Goal: Information Seeking & Learning: Check status

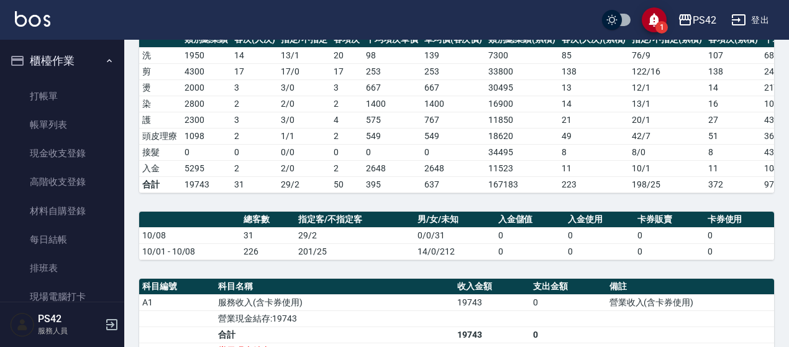
scroll to position [305, 0]
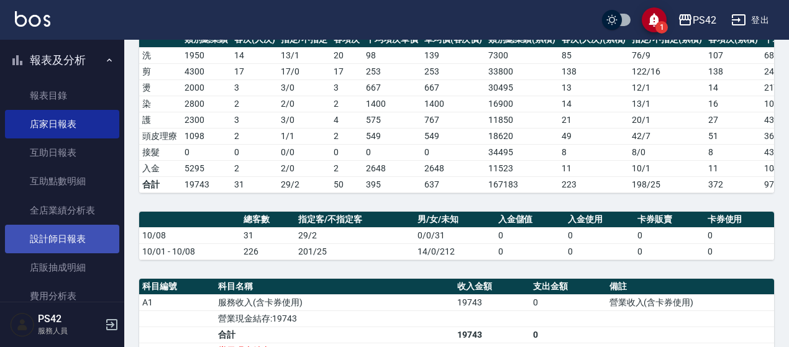
click at [71, 232] on link "設計師日報表" at bounding box center [62, 239] width 114 height 29
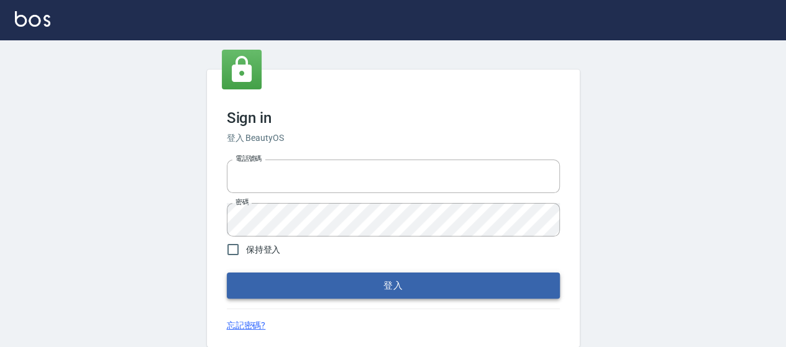
type input "0426657169"
click at [444, 280] on button "登入" at bounding box center [393, 286] width 333 height 26
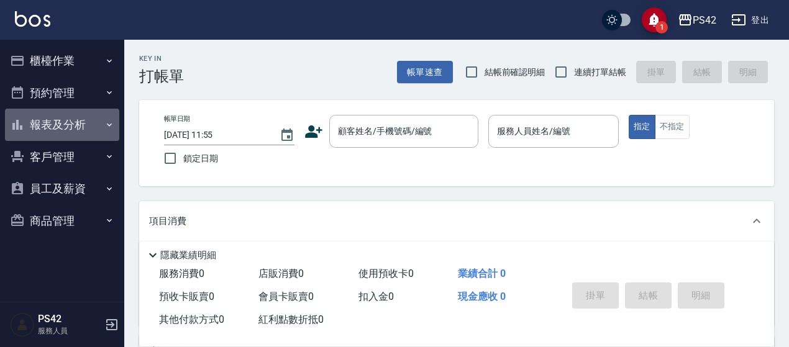
click at [63, 119] on button "報表及分析" at bounding box center [62, 125] width 114 height 32
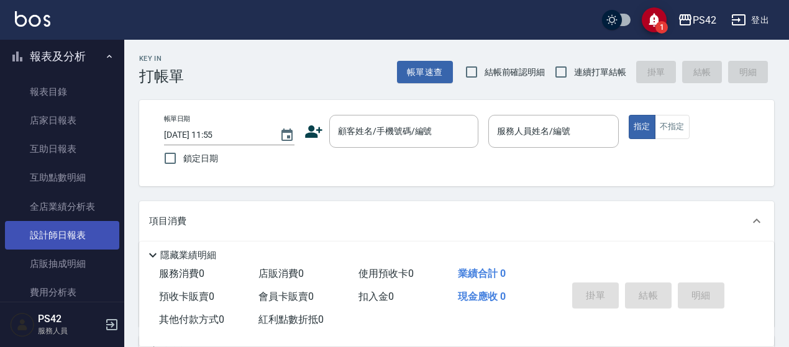
scroll to position [186, 0]
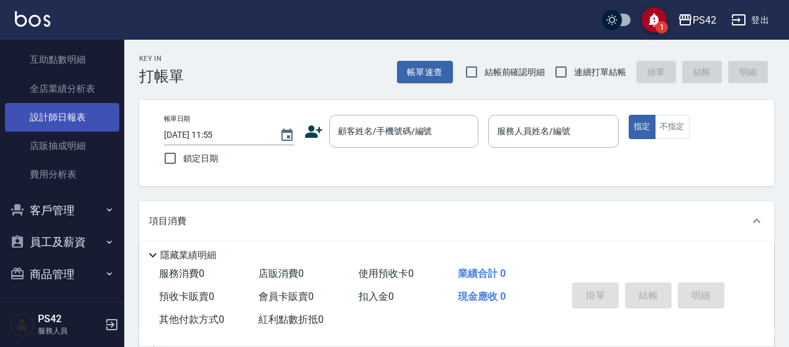
click at [63, 114] on link "設計師日報表" at bounding box center [62, 117] width 114 height 29
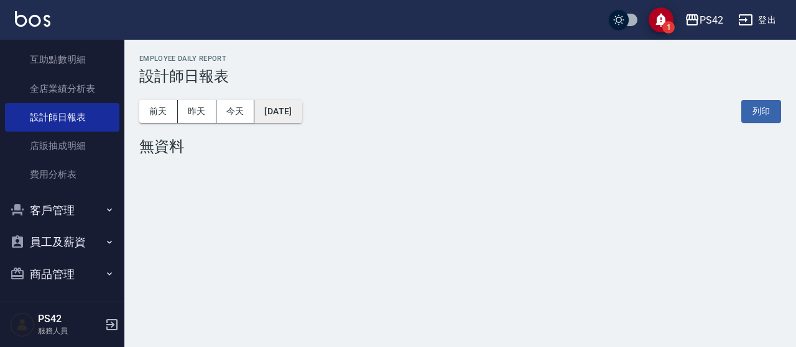
click at [294, 108] on button "[DATE]" at bounding box center [277, 111] width 47 height 23
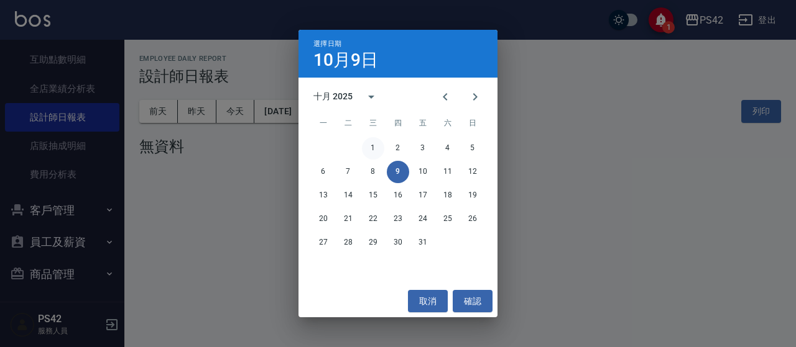
click at [370, 149] on button "1" at bounding box center [373, 148] width 22 height 22
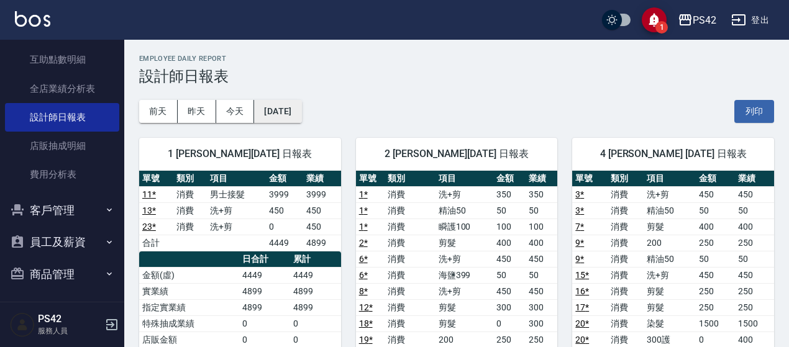
click at [298, 113] on button "2025/10/01" at bounding box center [277, 111] width 47 height 23
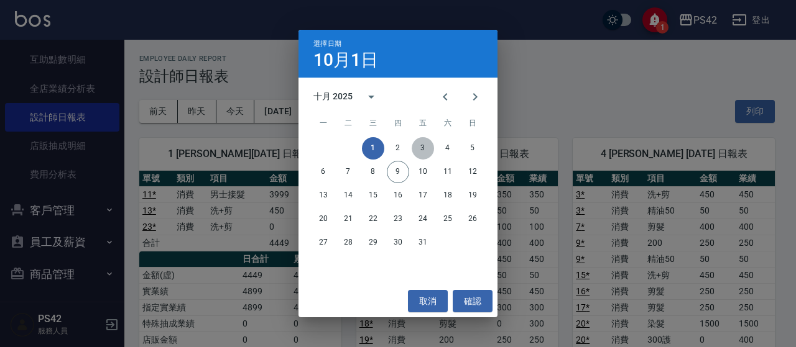
click at [426, 151] on button "3" at bounding box center [423, 148] width 22 height 22
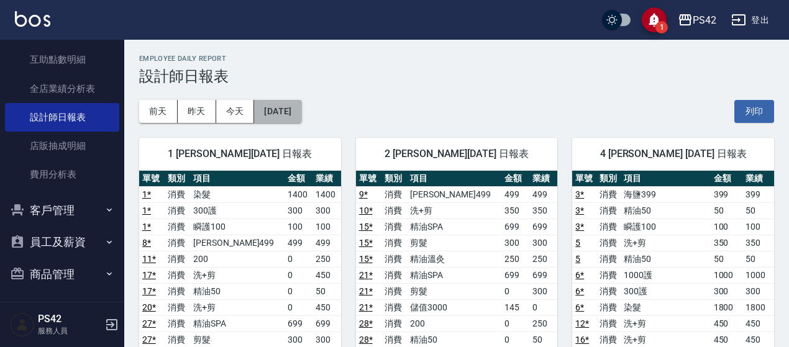
click at [288, 109] on button "2025/10/03" at bounding box center [277, 111] width 47 height 23
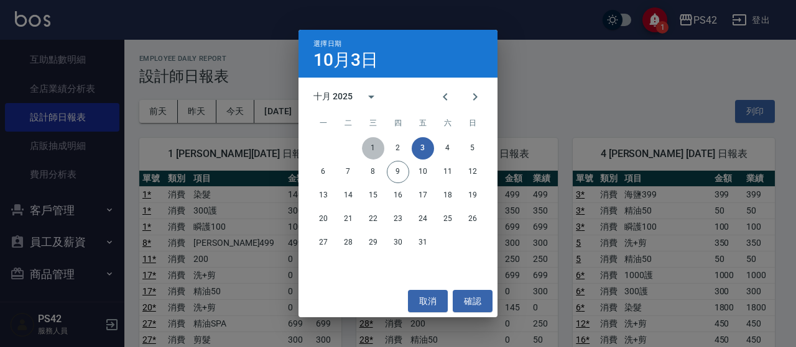
click at [369, 145] on button "1" at bounding box center [373, 148] width 22 height 22
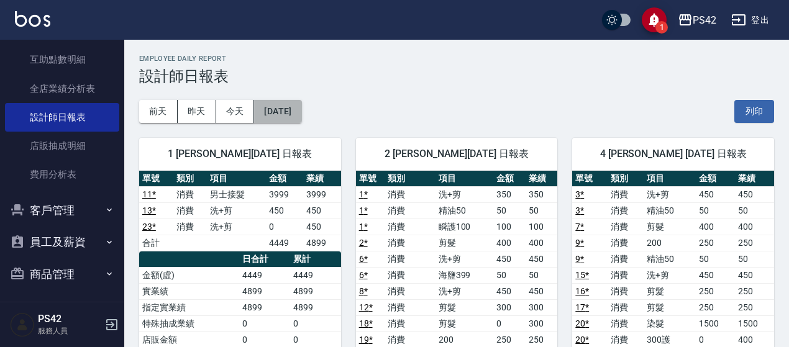
click at [301, 111] on button "2025/10/01" at bounding box center [277, 111] width 47 height 23
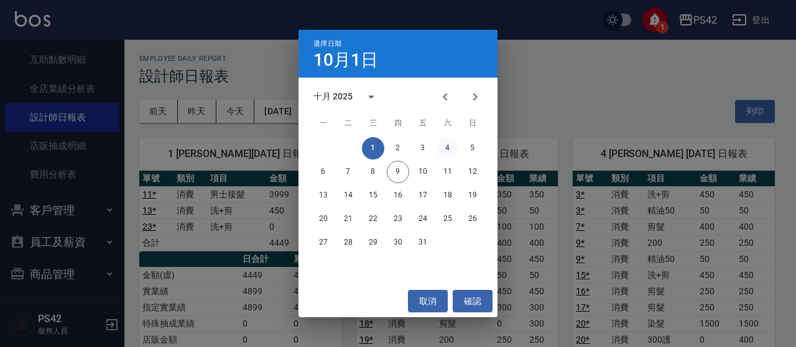
click at [443, 146] on button "4" at bounding box center [447, 148] width 22 height 22
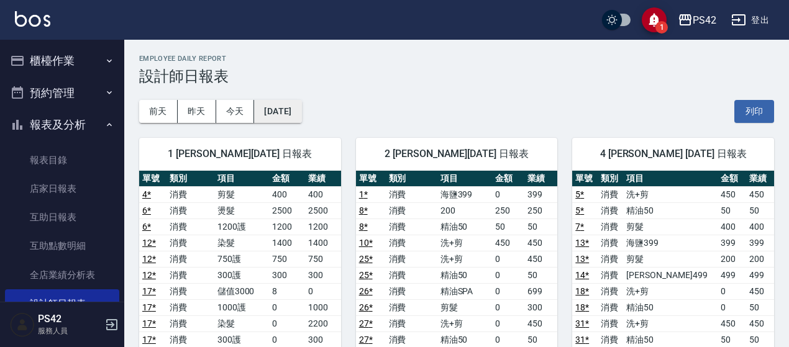
click at [272, 111] on button "2025/10/04" at bounding box center [277, 111] width 47 height 23
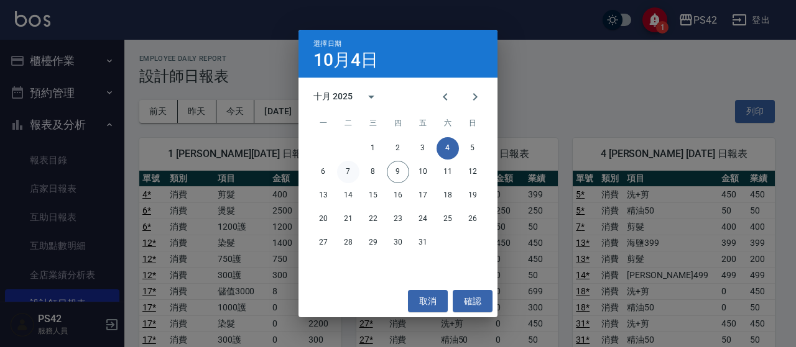
click at [343, 171] on button "7" at bounding box center [348, 172] width 22 height 22
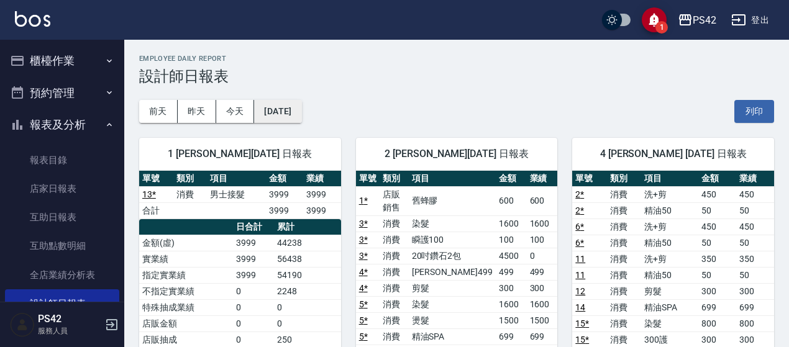
click at [287, 108] on button "2025/10/07" at bounding box center [277, 111] width 47 height 23
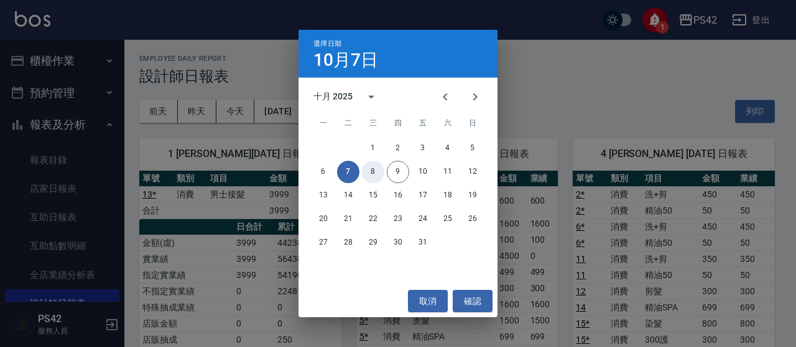
click at [374, 172] on button "8" at bounding box center [373, 172] width 22 height 22
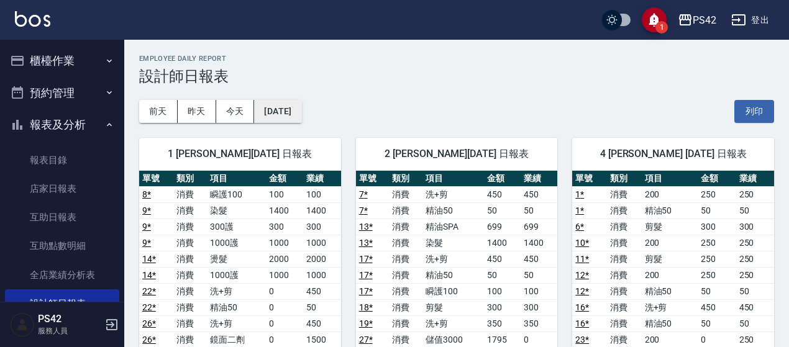
click at [292, 108] on button "[DATE]" at bounding box center [277, 111] width 47 height 23
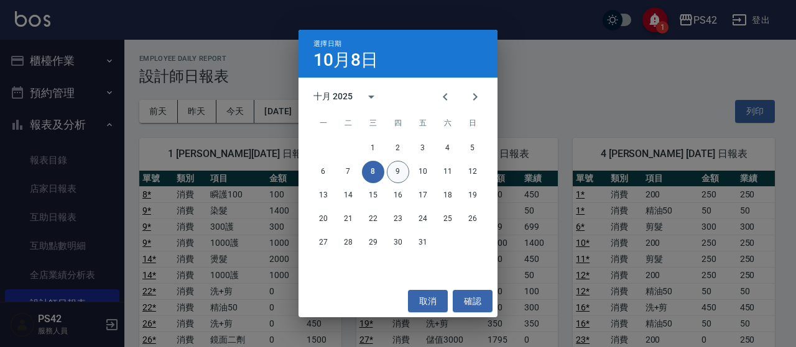
drag, startPoint x: 413, startPoint y: 163, endPoint x: 405, endPoint y: 170, distance: 10.7
click at [412, 166] on div "6 7 8 9 10 11 12" at bounding box center [397, 172] width 199 height 22
click at [404, 170] on button "9" at bounding box center [398, 172] width 22 height 22
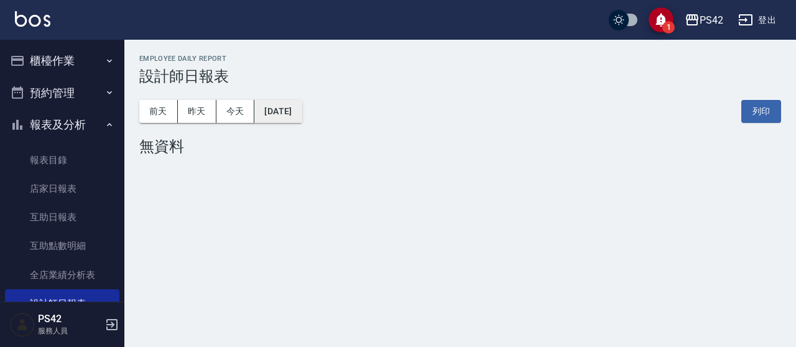
click at [298, 114] on button "[DATE]" at bounding box center [277, 111] width 47 height 23
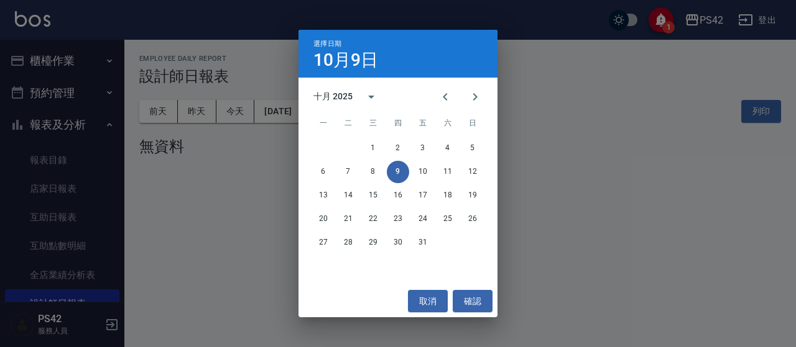
click at [395, 173] on button "9" at bounding box center [398, 172] width 22 height 22
click at [487, 303] on button "確認" at bounding box center [473, 301] width 40 height 23
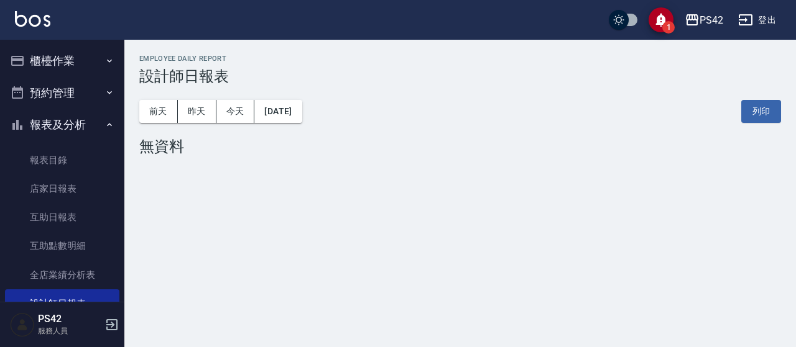
drag, startPoint x: 327, startPoint y: 160, endPoint x: 313, endPoint y: 122, distance: 40.5
click at [323, 149] on div "PS42 2025-10-09 設計師日報表 列印時間： 2025-10-09-11:58 Employee Daily Report 設計師日報表 前天 昨…" at bounding box center [459, 108] width 671 height 136
click at [301, 114] on button "[DATE]" at bounding box center [277, 111] width 47 height 23
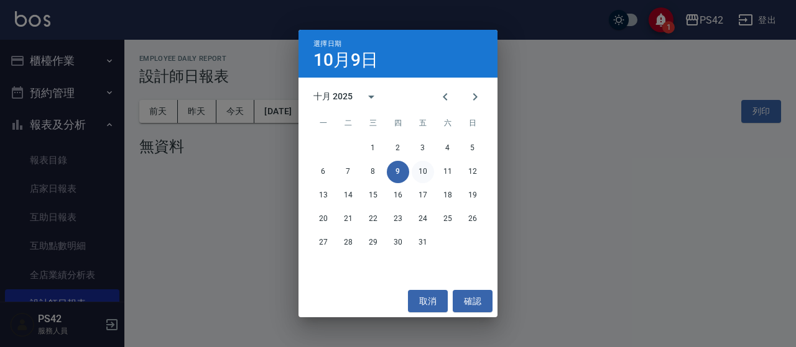
click at [413, 166] on button "10" at bounding box center [423, 172] width 22 height 22
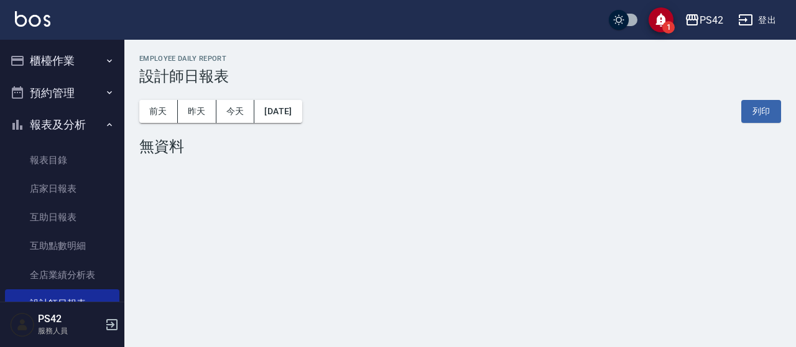
click at [347, 213] on div "PS42 2025-10-10 設計師日報表 列印時間： 2025-10-09-11:59 Employee Daily Report 設計師日報表 前天 昨…" at bounding box center [398, 173] width 796 height 347
click at [255, 181] on div "PS42 2025-10-10 設計師日報表 列印時間： 2025-10-09-11:59 Employee Daily Report 設計師日報表 前天 昨…" at bounding box center [398, 173] width 796 height 347
click at [293, 111] on button "2025/10/10" at bounding box center [277, 111] width 47 height 23
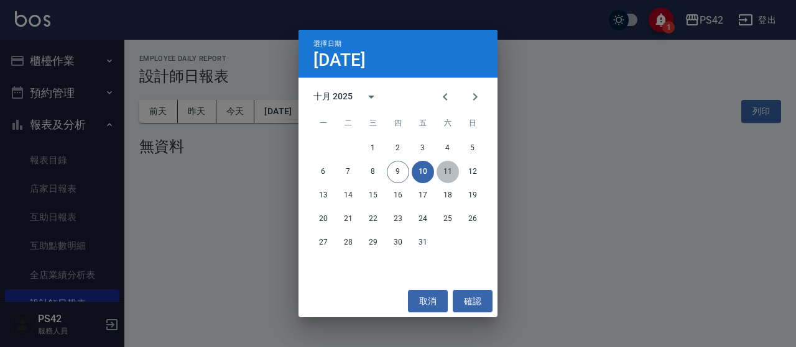
click at [450, 165] on button "11" at bounding box center [447, 172] width 22 height 22
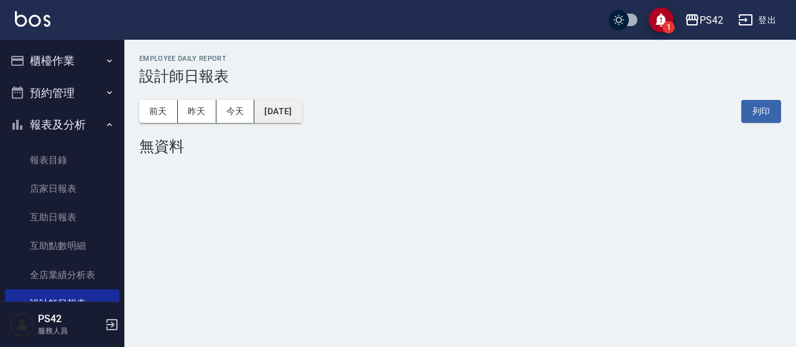
click at [290, 110] on button "2025/10/11" at bounding box center [277, 111] width 47 height 23
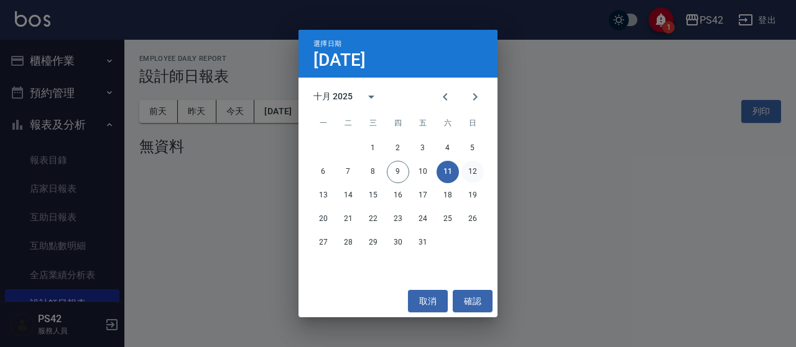
click at [464, 173] on button "12" at bounding box center [472, 172] width 22 height 22
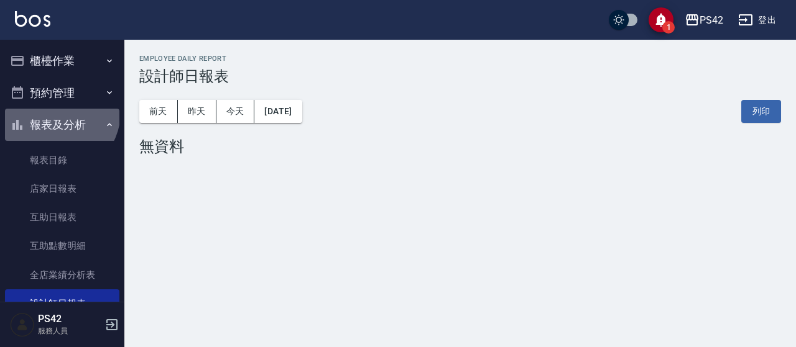
click at [56, 113] on button "報表及分析" at bounding box center [62, 125] width 114 height 32
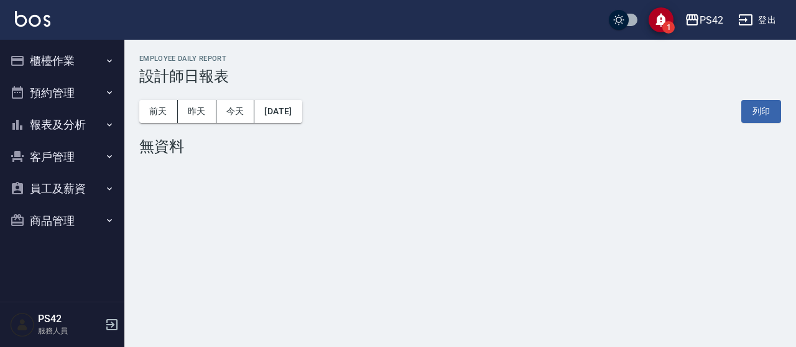
click at [61, 127] on button "報表及分析" at bounding box center [62, 125] width 114 height 32
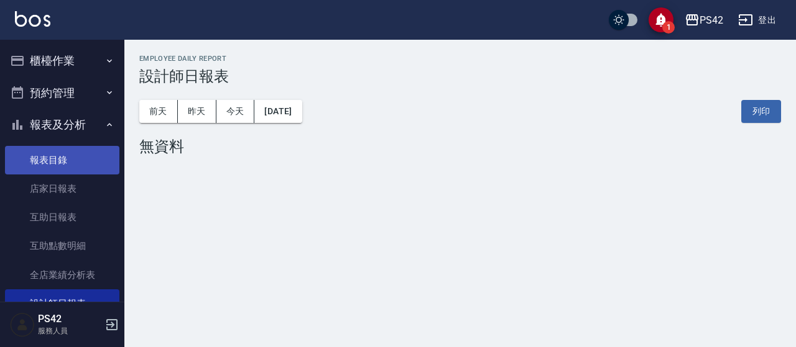
click at [42, 166] on link "報表目錄" at bounding box center [62, 160] width 114 height 29
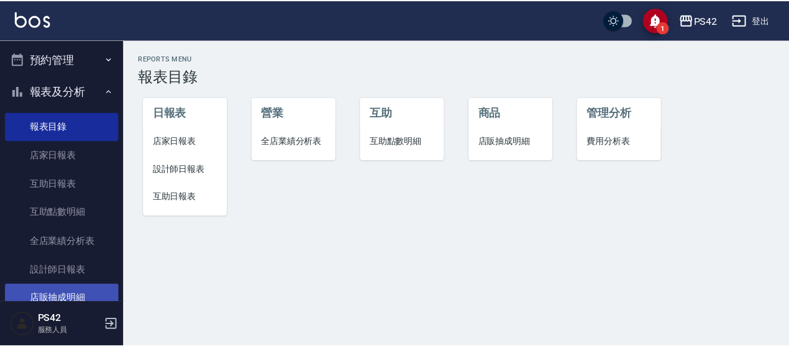
scroll to position [62, 0]
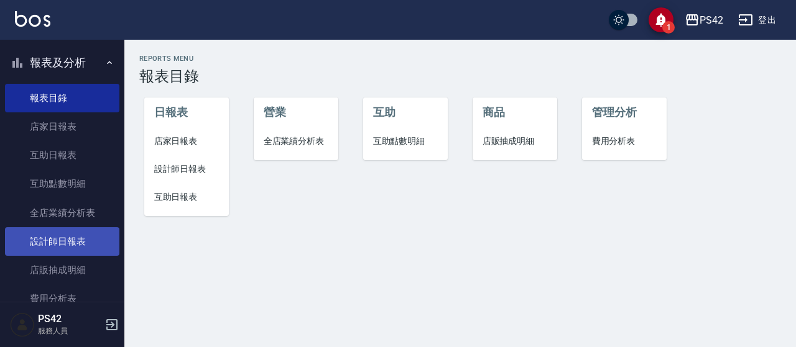
click at [61, 244] on link "設計師日報表" at bounding box center [62, 242] width 114 height 29
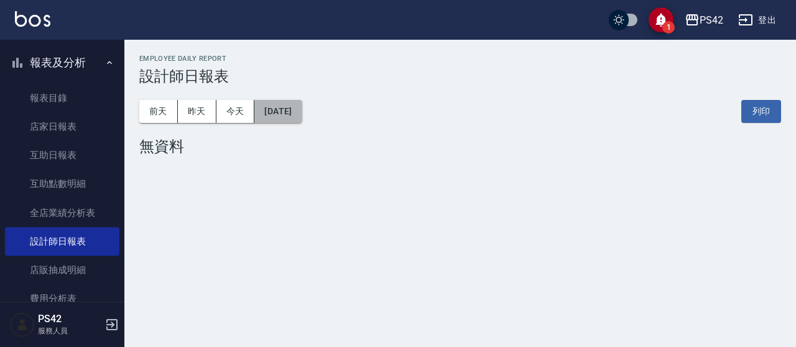
click at [270, 113] on button "[DATE]" at bounding box center [277, 111] width 47 height 23
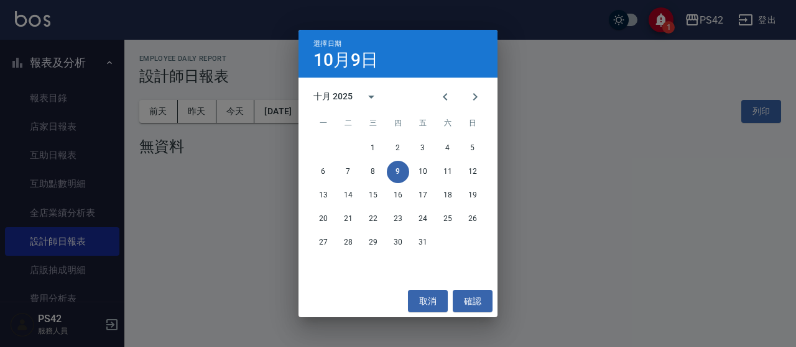
click at [405, 169] on button "9" at bounding box center [398, 172] width 22 height 22
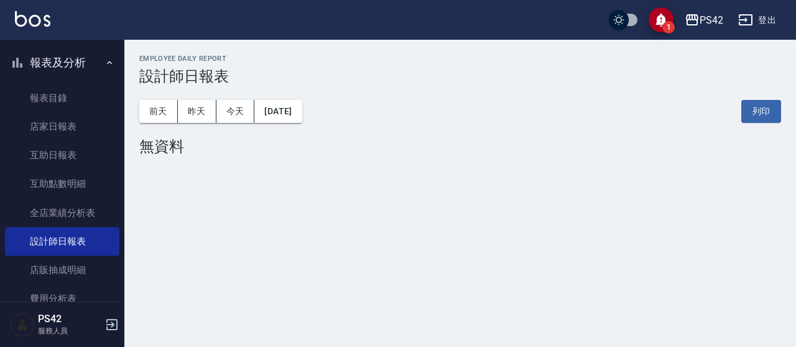
click at [342, 116] on div "前天 昨天 今天 2025/10/09 列印" at bounding box center [460, 111] width 642 height 53
click at [301, 116] on button "[DATE]" at bounding box center [277, 111] width 47 height 23
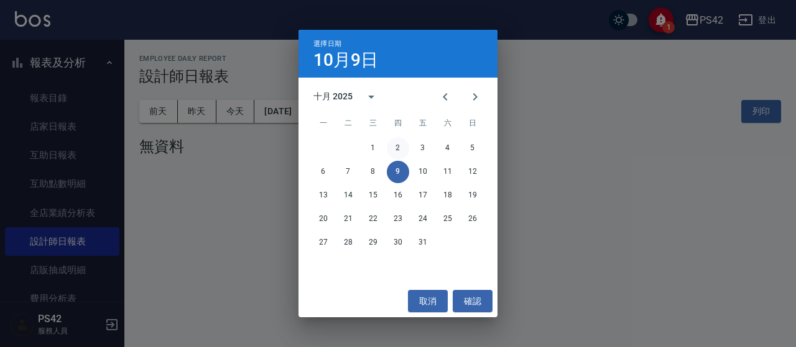
click at [405, 147] on button "2" at bounding box center [398, 148] width 22 height 22
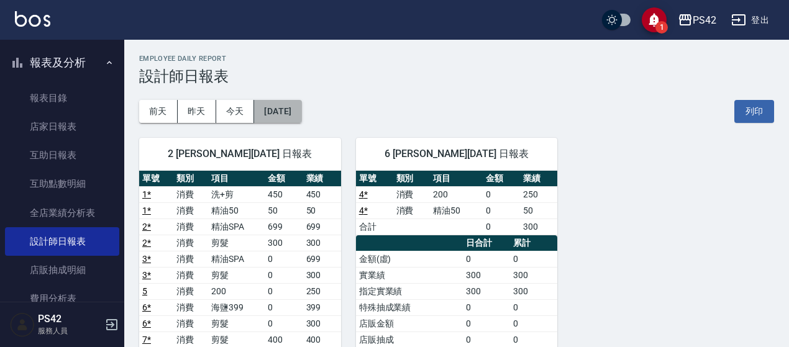
click at [274, 109] on button "2025/10/02" at bounding box center [277, 111] width 47 height 23
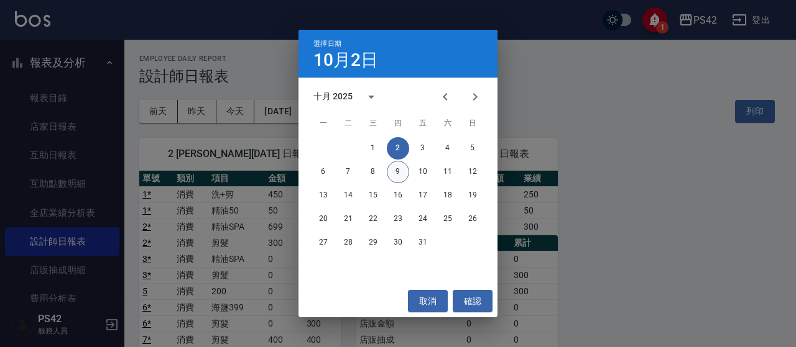
click at [397, 173] on button "9" at bounding box center [398, 172] width 22 height 22
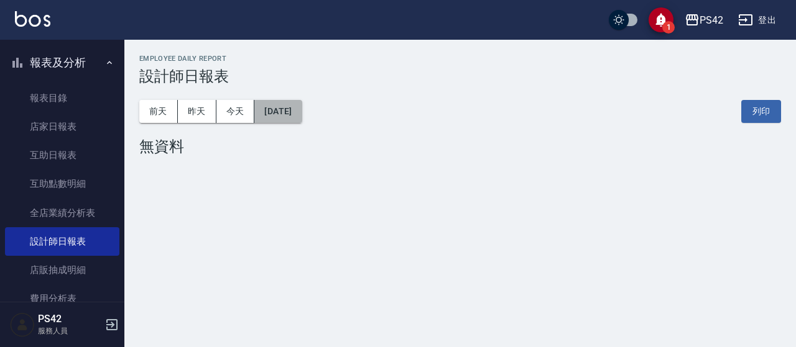
drag, startPoint x: 288, startPoint y: 111, endPoint x: 280, endPoint y: 113, distance: 8.9
click at [280, 113] on button "[DATE]" at bounding box center [277, 111] width 47 height 23
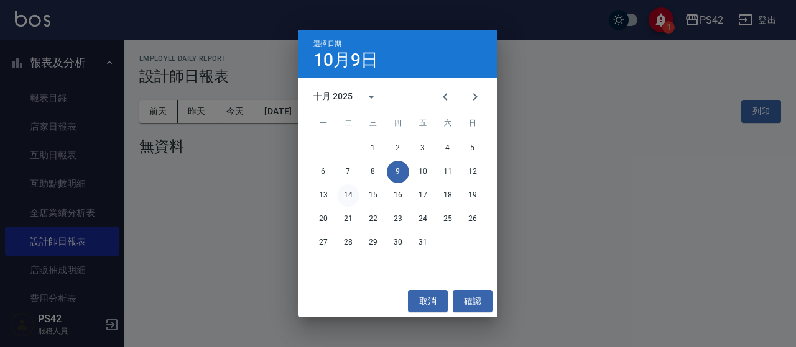
click at [342, 186] on button "14" at bounding box center [348, 196] width 22 height 22
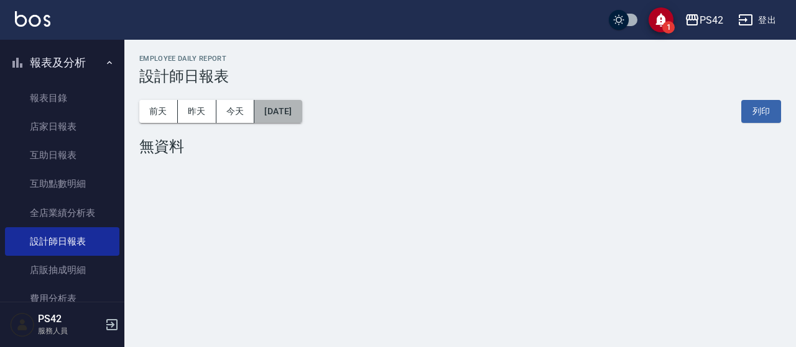
click at [276, 101] on button "2025/10/14" at bounding box center [277, 111] width 47 height 23
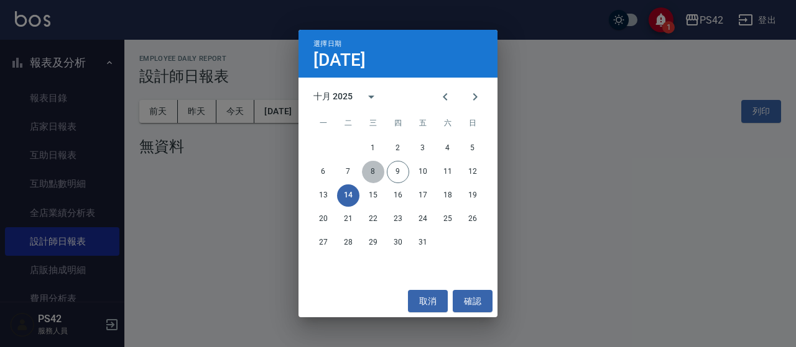
click at [364, 168] on button "8" at bounding box center [373, 172] width 22 height 22
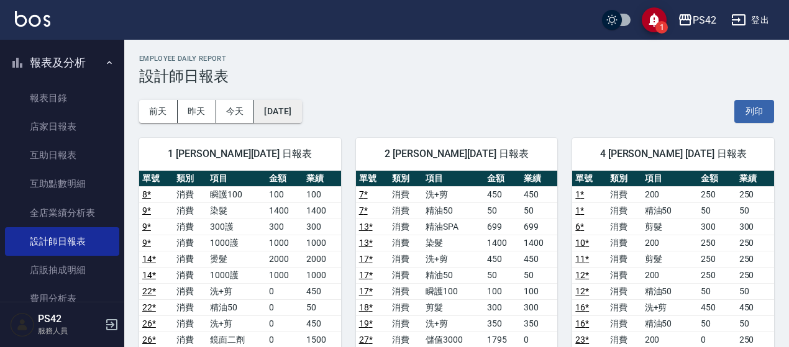
click at [272, 109] on button "[DATE]" at bounding box center [277, 111] width 47 height 23
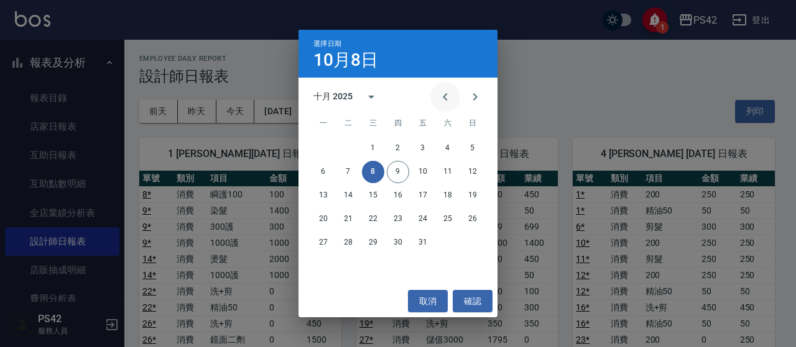
click at [446, 87] on button "Previous month" at bounding box center [445, 97] width 30 height 30
click at [343, 234] on button "30" at bounding box center [348, 243] width 22 height 22
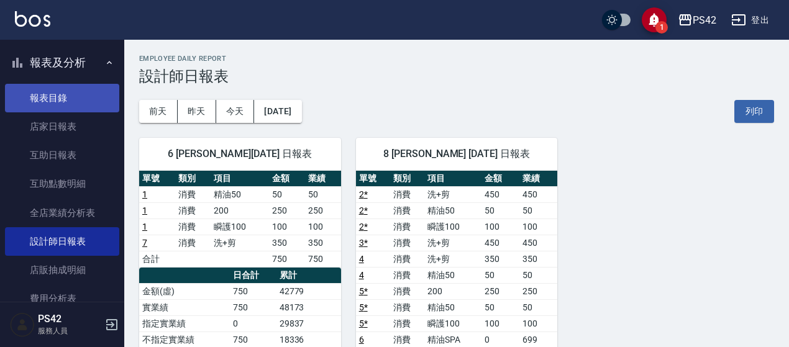
click at [34, 91] on link "報表目錄" at bounding box center [62, 98] width 114 height 29
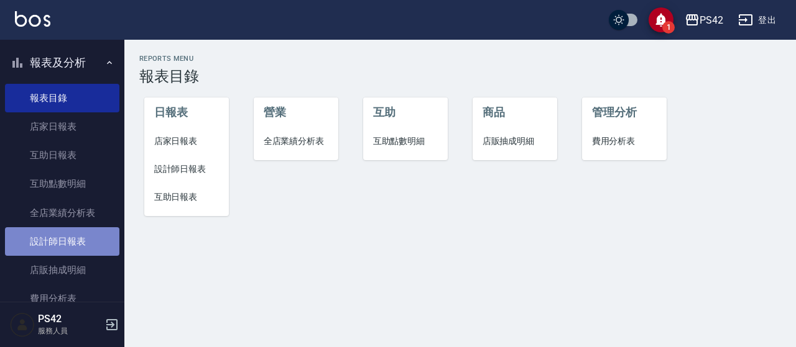
click at [71, 239] on link "設計師日報表" at bounding box center [62, 242] width 114 height 29
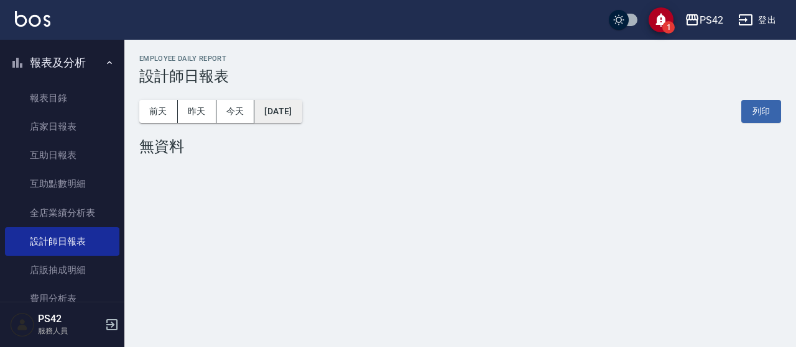
click at [301, 104] on button "[DATE]" at bounding box center [277, 111] width 47 height 23
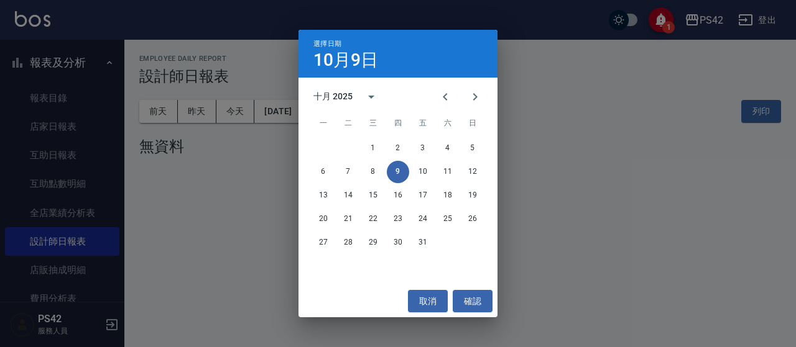
click at [337, 165] on div "6 7 8 9 10 11 12" at bounding box center [397, 172] width 199 height 22
click at [349, 167] on button "7" at bounding box center [348, 172] width 22 height 22
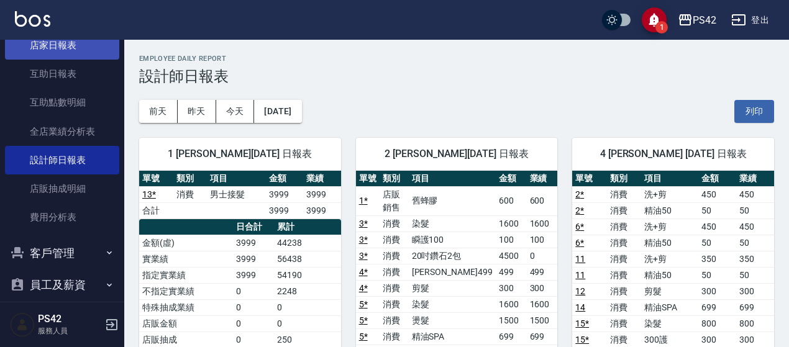
scroll to position [124, 0]
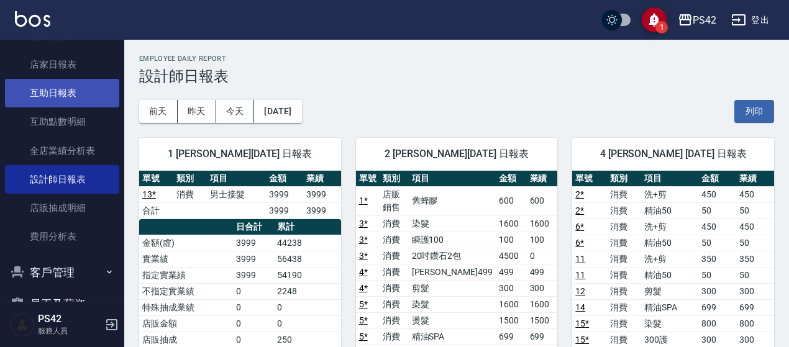
click at [57, 89] on link "互助日報表" at bounding box center [62, 93] width 114 height 29
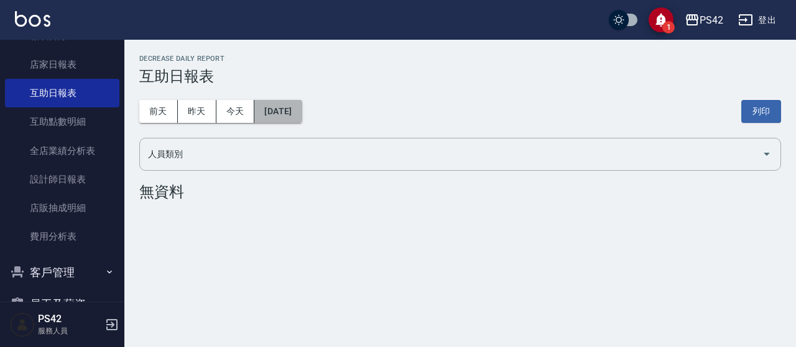
click at [293, 110] on button "[DATE]" at bounding box center [277, 111] width 47 height 23
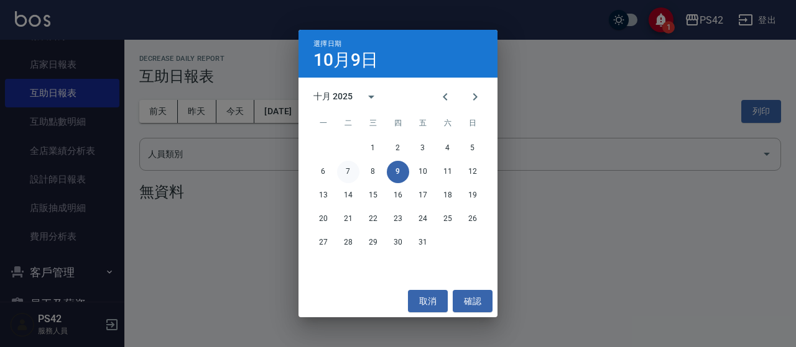
click at [343, 167] on button "7" at bounding box center [348, 172] width 22 height 22
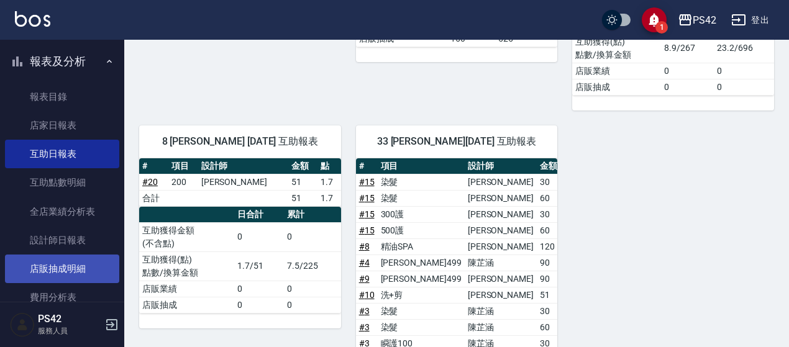
scroll to position [124, 0]
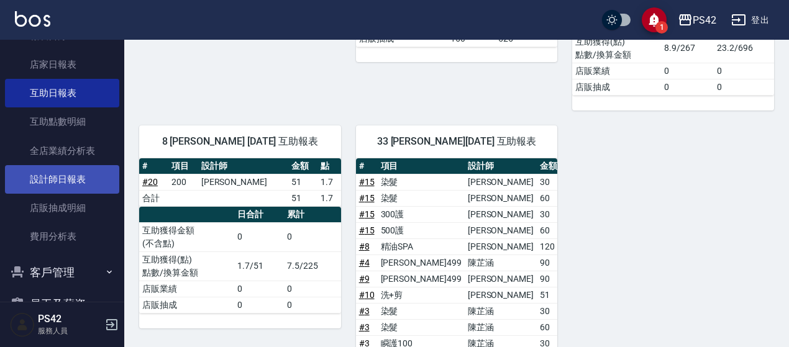
click at [32, 168] on link "設計師日報表" at bounding box center [62, 179] width 114 height 29
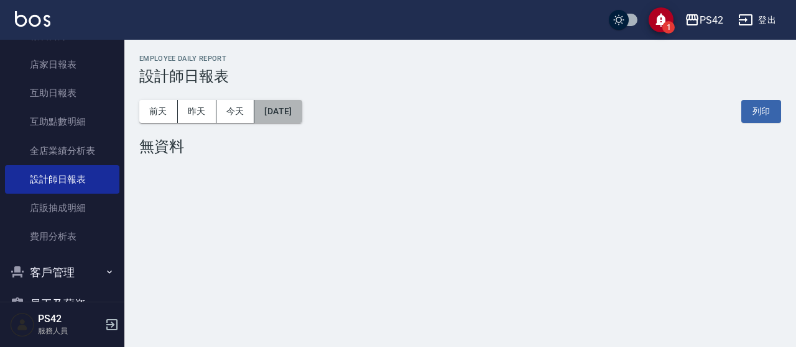
click at [301, 111] on button "[DATE]" at bounding box center [277, 111] width 47 height 23
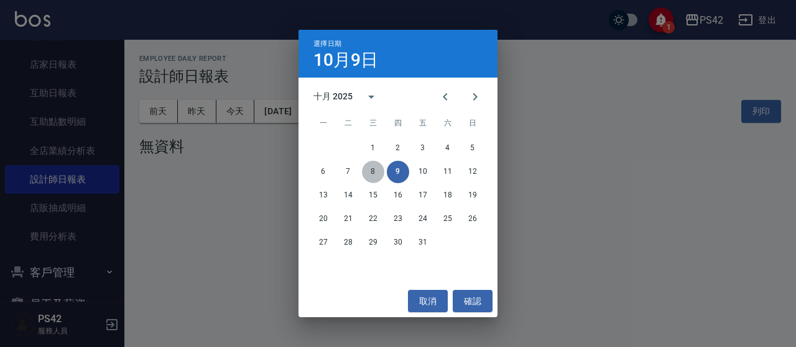
click at [374, 167] on button "8" at bounding box center [373, 172] width 22 height 22
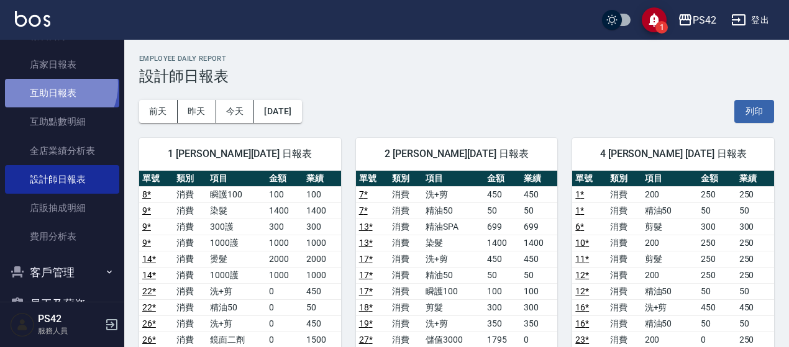
click at [54, 85] on link "互助日報表" at bounding box center [62, 93] width 114 height 29
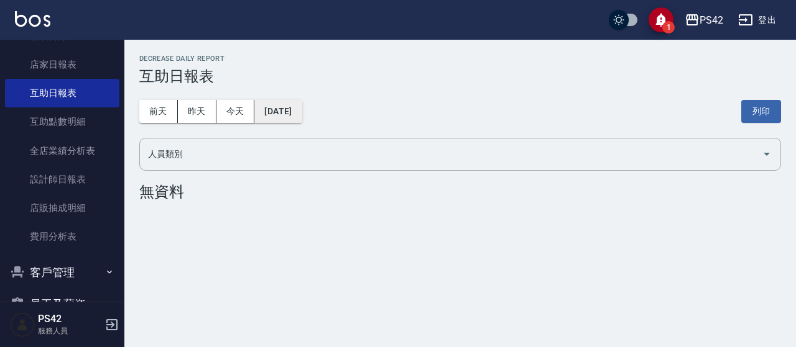
click at [287, 120] on button "[DATE]" at bounding box center [277, 111] width 47 height 23
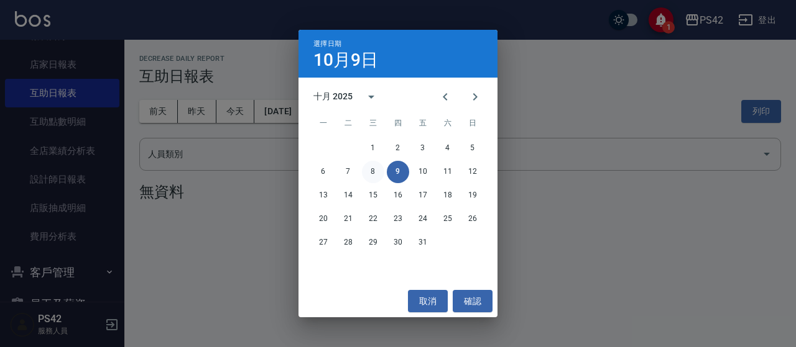
click at [369, 172] on button "8" at bounding box center [373, 172] width 22 height 22
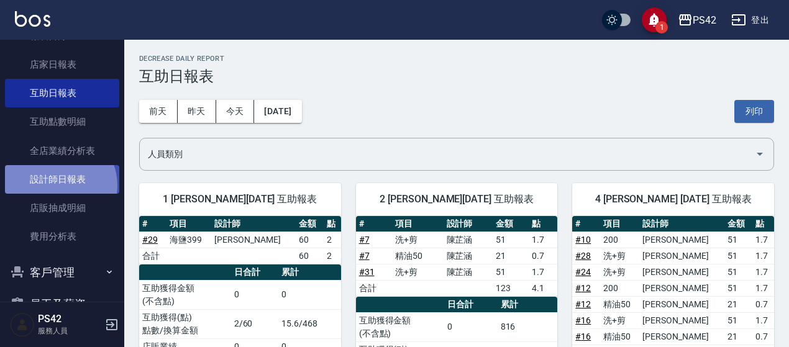
click at [59, 186] on link "設計師日報表" at bounding box center [62, 179] width 114 height 29
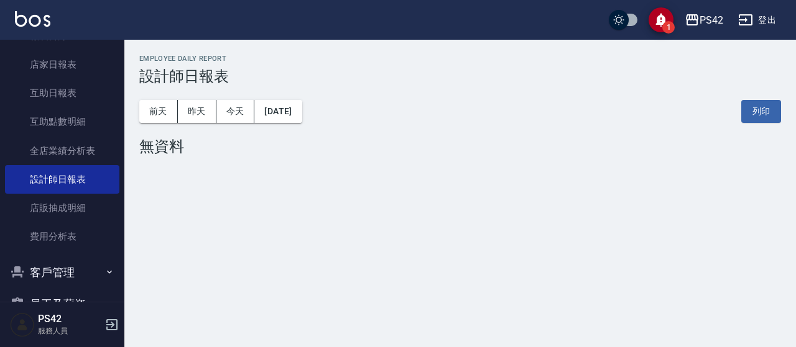
click at [300, 99] on div "前天 昨天 今天 2025/10/09 列印" at bounding box center [460, 111] width 642 height 53
click at [300, 116] on button "[DATE]" at bounding box center [277, 111] width 47 height 23
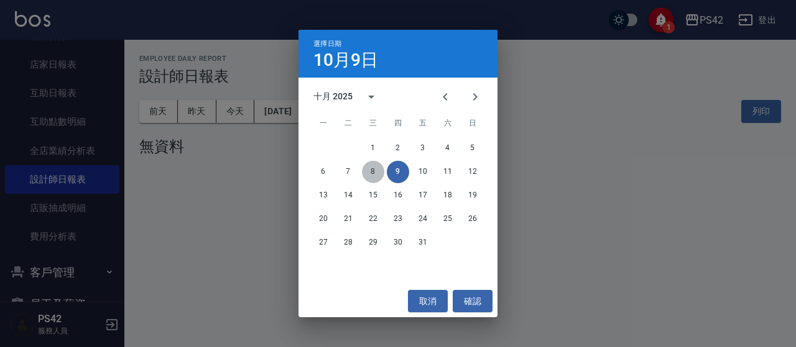
click at [366, 170] on button "8" at bounding box center [373, 172] width 22 height 22
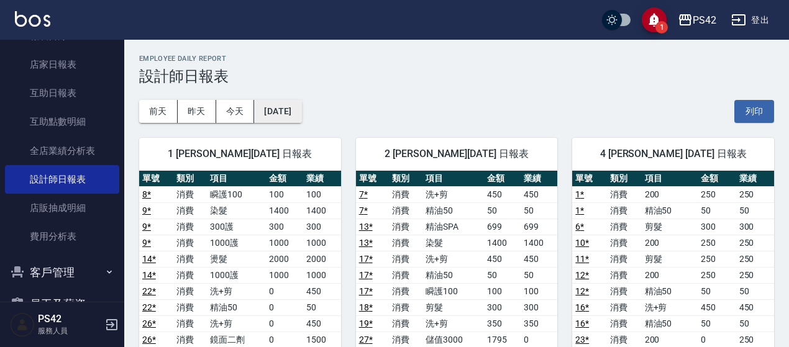
click at [270, 108] on button "[DATE]" at bounding box center [277, 111] width 47 height 23
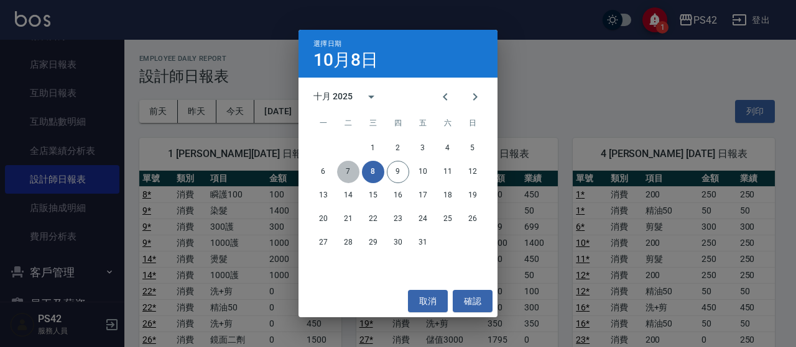
click at [338, 173] on button "7" at bounding box center [348, 172] width 22 height 22
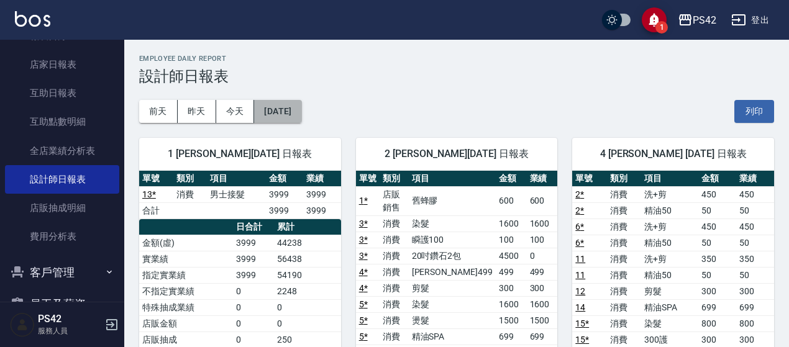
click at [301, 103] on button "2025/10/07" at bounding box center [277, 111] width 47 height 23
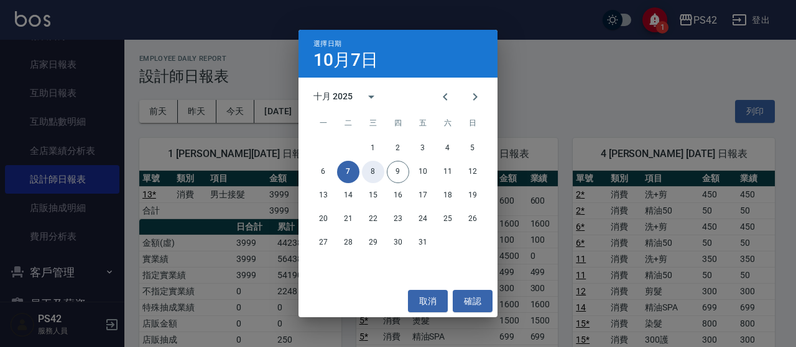
click at [367, 172] on button "8" at bounding box center [373, 172] width 22 height 22
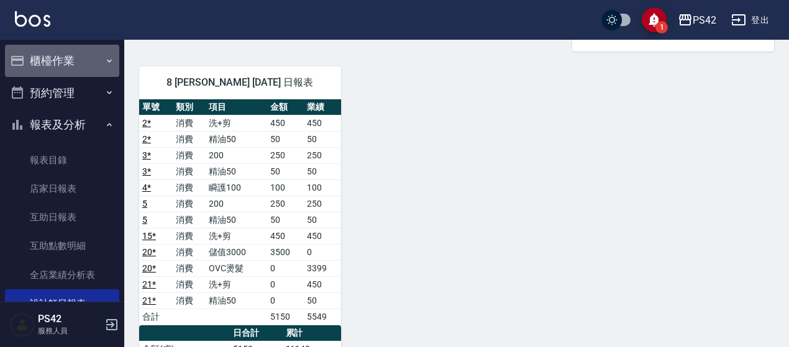
click at [70, 57] on button "櫃檯作業" at bounding box center [62, 61] width 114 height 32
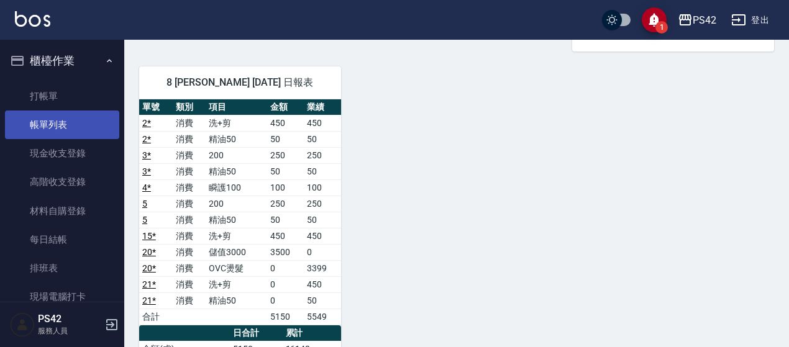
click at [71, 128] on link "帳單列表" at bounding box center [62, 125] width 114 height 29
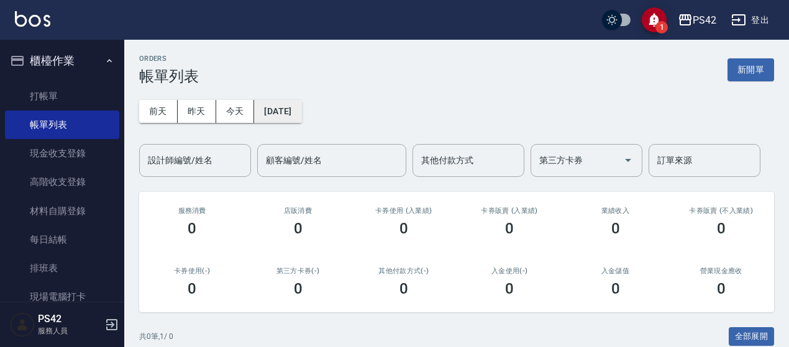
click at [279, 103] on button "[DATE]" at bounding box center [277, 111] width 47 height 23
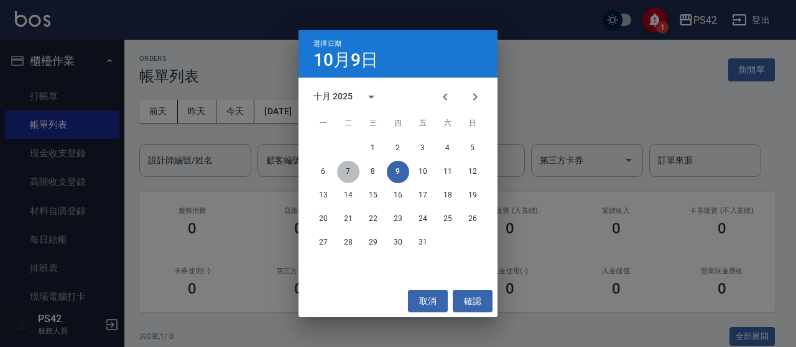
click at [352, 174] on button "7" at bounding box center [348, 172] width 22 height 22
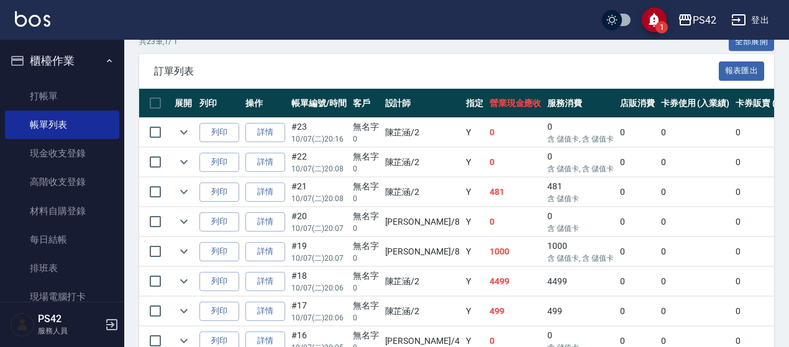
scroll to position [311, 0]
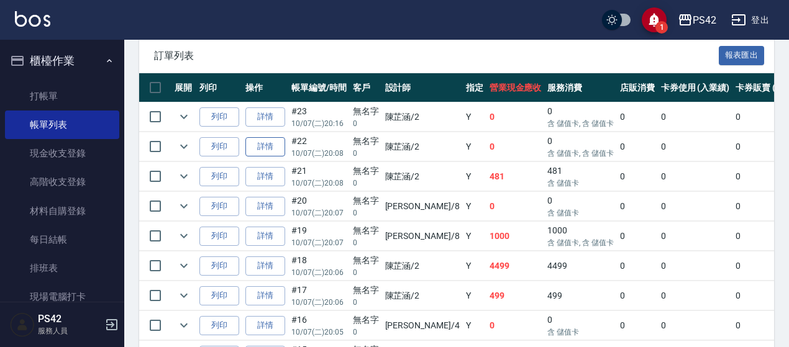
click at [271, 142] on link "詳情" at bounding box center [266, 146] width 40 height 19
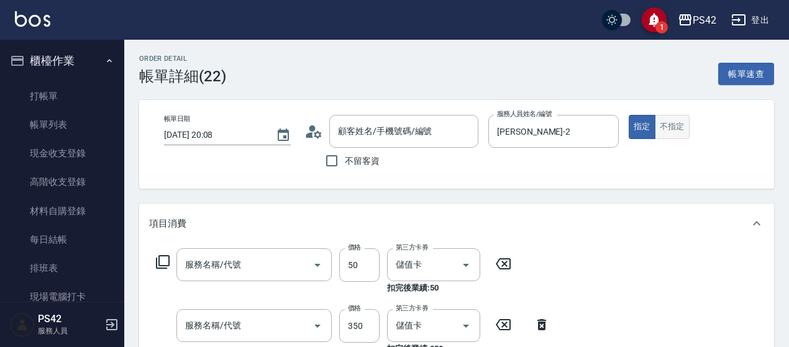
type input "2025/10/07 20:08"
type input "陳芷涵-2"
type input "精油50(112)"
type input "洗+剪(308)"
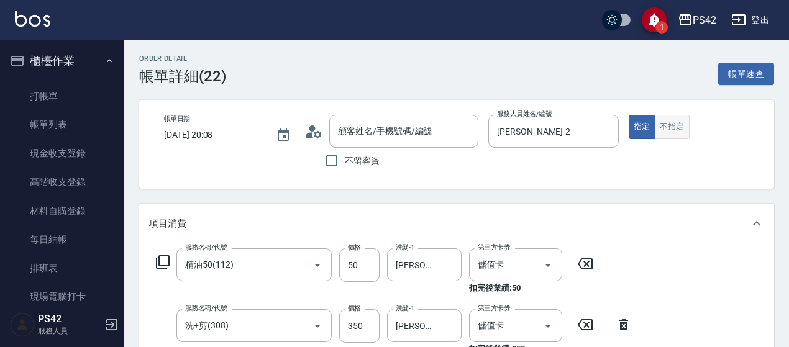
type input "無名字/0/null"
click at [676, 124] on button "不指定" at bounding box center [672, 127] width 35 height 24
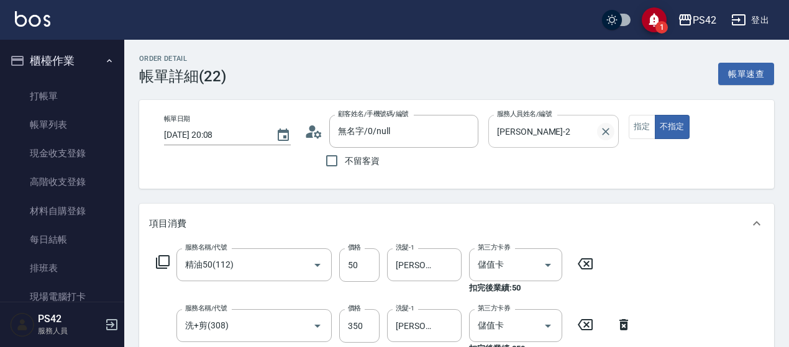
click at [607, 127] on icon "Clear" at bounding box center [606, 132] width 12 height 12
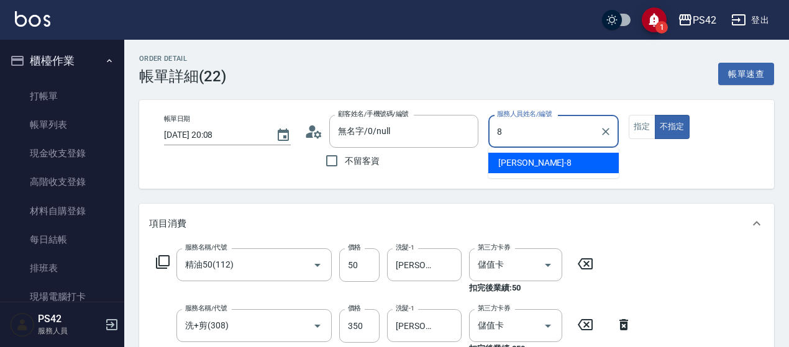
type input "張KIVI-8"
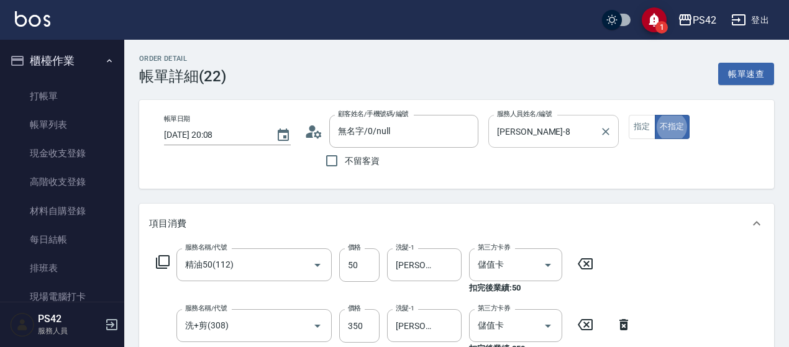
type button "false"
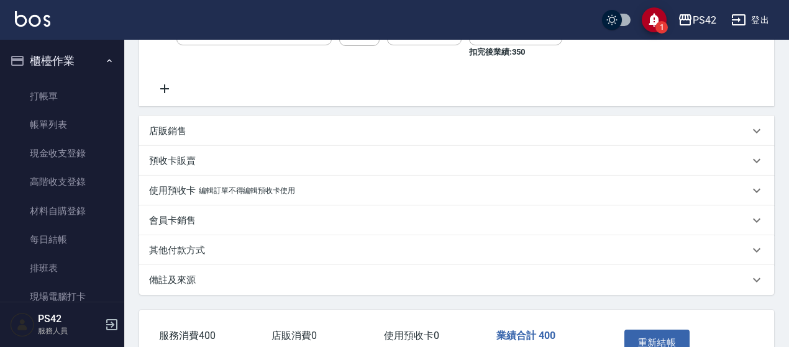
scroll to position [311, 0]
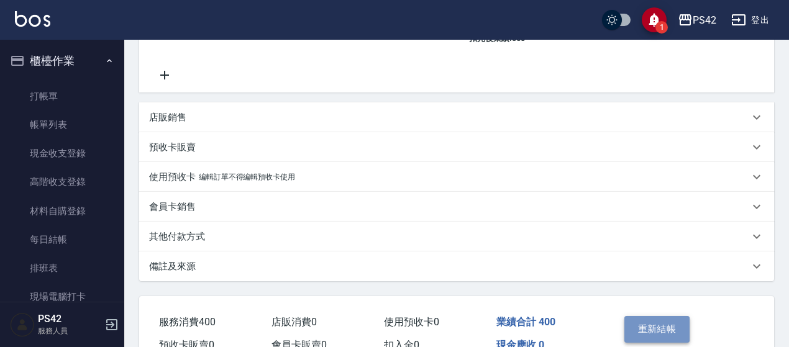
click at [666, 321] on button "重新結帳" at bounding box center [658, 329] width 66 height 26
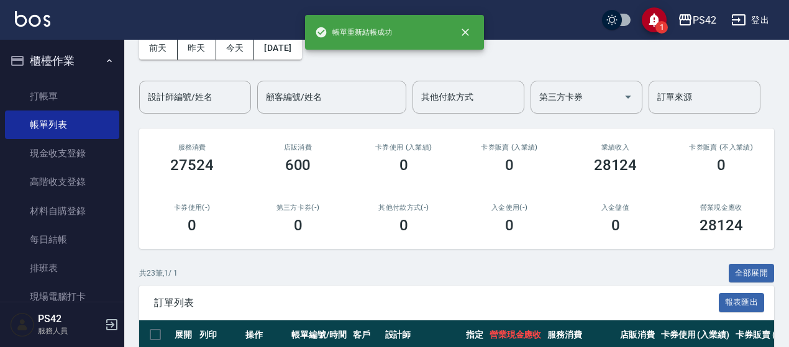
scroll to position [186, 0]
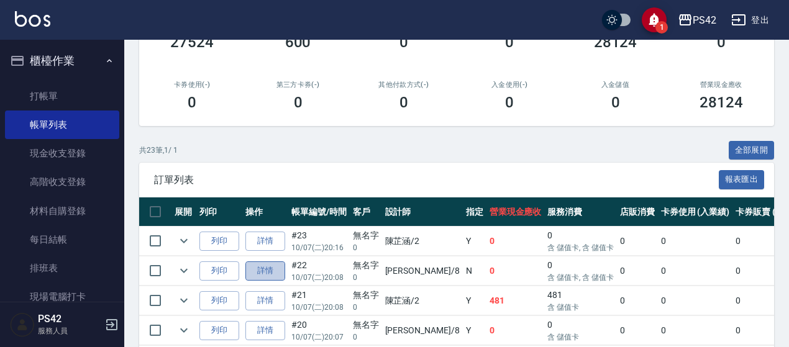
click at [277, 269] on link "詳情" at bounding box center [266, 271] width 40 height 19
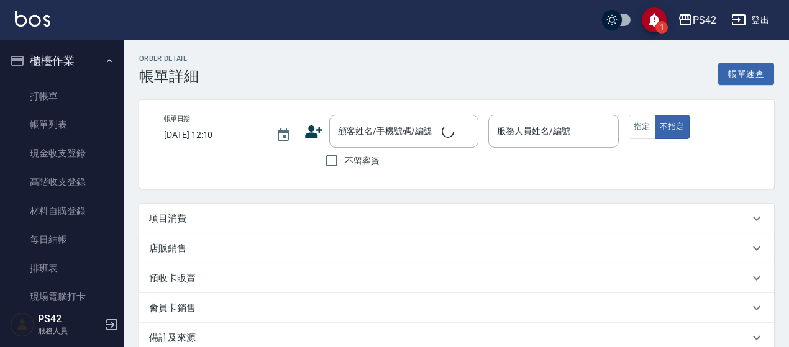
type input "2025/10/07 20:08"
type input "張KIVI-8"
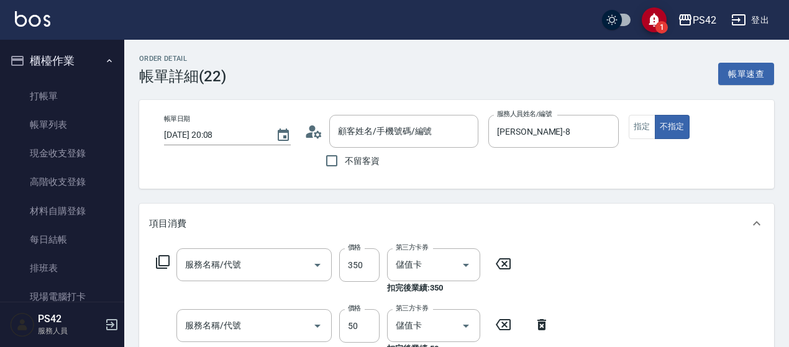
type input "無名字/0/null"
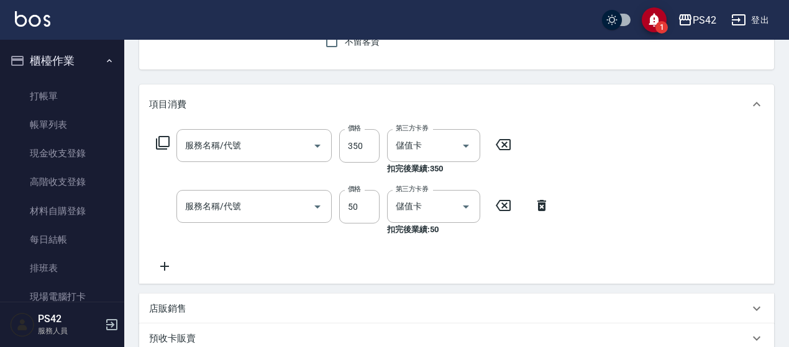
type input "洗+剪(308)"
type input "精油50(112)"
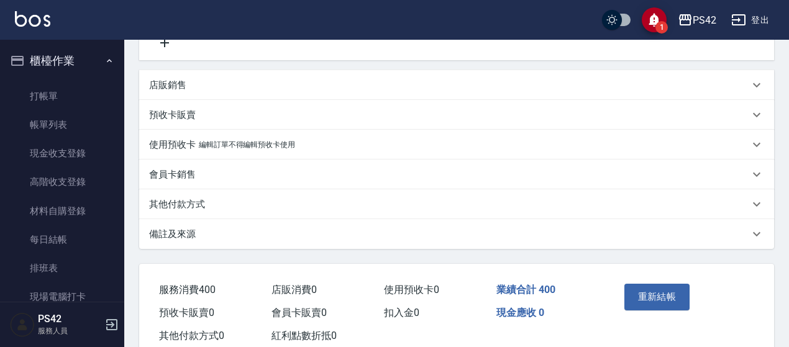
scroll to position [378, 0]
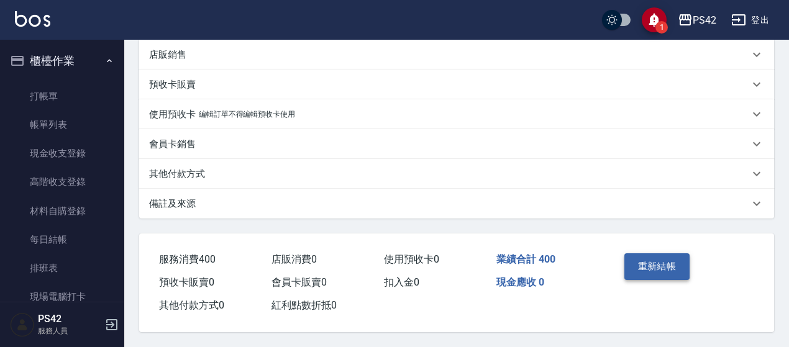
click at [648, 264] on button "重新結帳" at bounding box center [658, 267] width 66 height 26
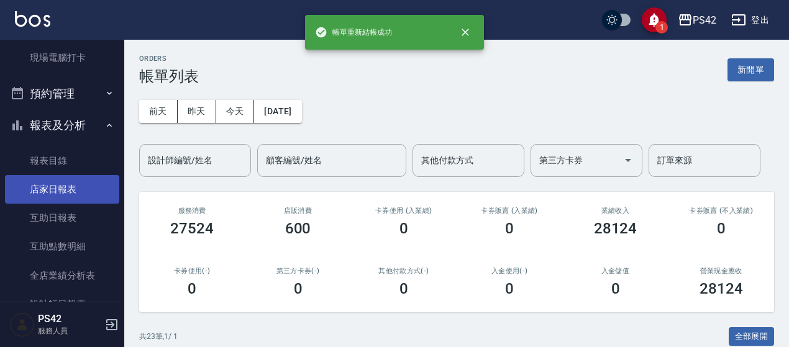
scroll to position [311, 0]
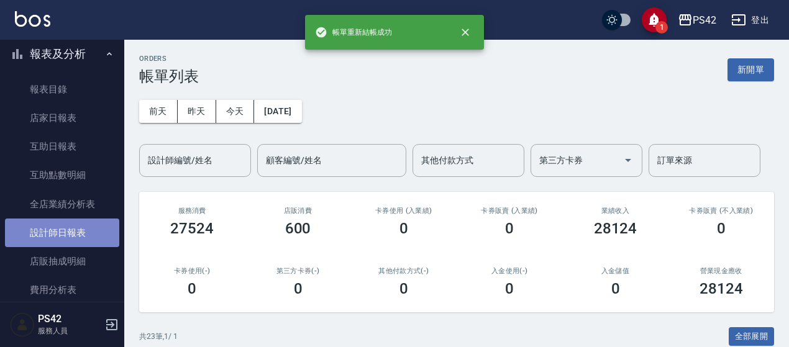
click at [90, 236] on link "設計師日報表" at bounding box center [62, 233] width 114 height 29
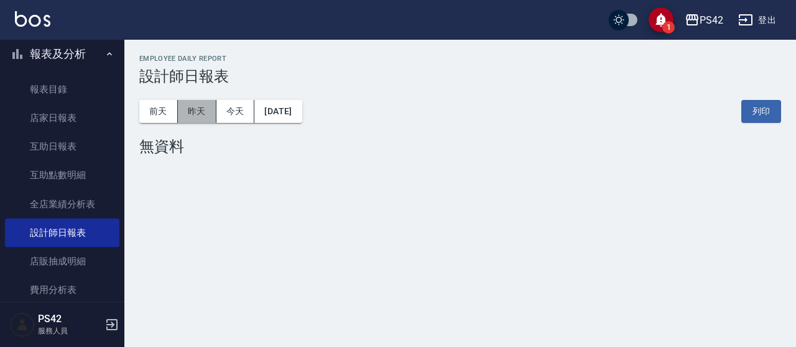
click at [205, 111] on button "昨天" at bounding box center [197, 111] width 39 height 23
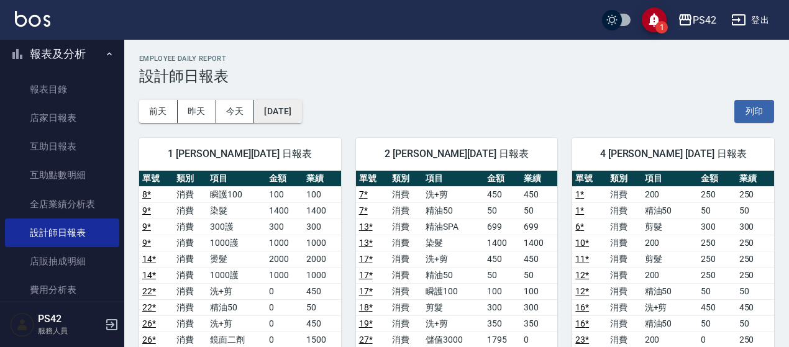
click at [301, 118] on button "[DATE]" at bounding box center [277, 111] width 47 height 23
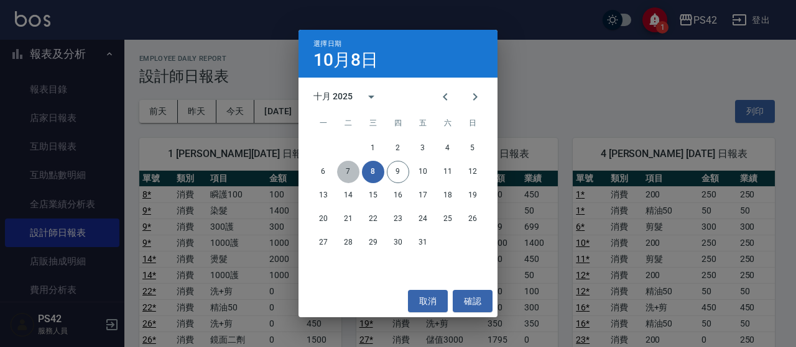
click at [347, 172] on button "7" at bounding box center [348, 172] width 22 height 22
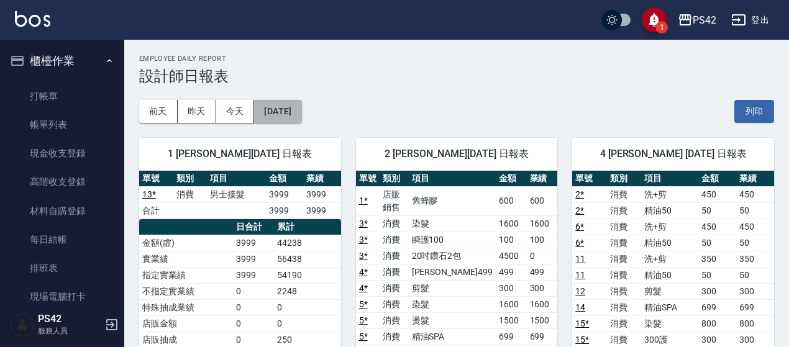
click at [301, 106] on button "2025/10/07" at bounding box center [277, 111] width 47 height 23
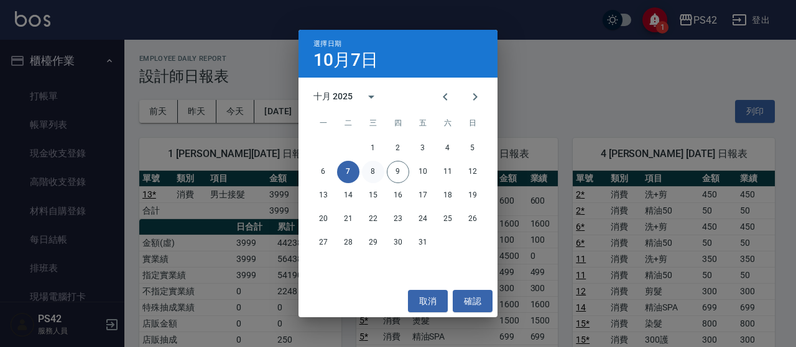
click at [374, 172] on button "8" at bounding box center [373, 172] width 22 height 22
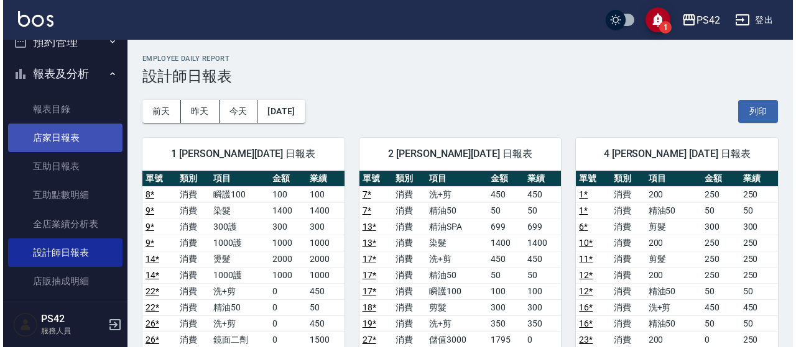
scroll to position [311, 0]
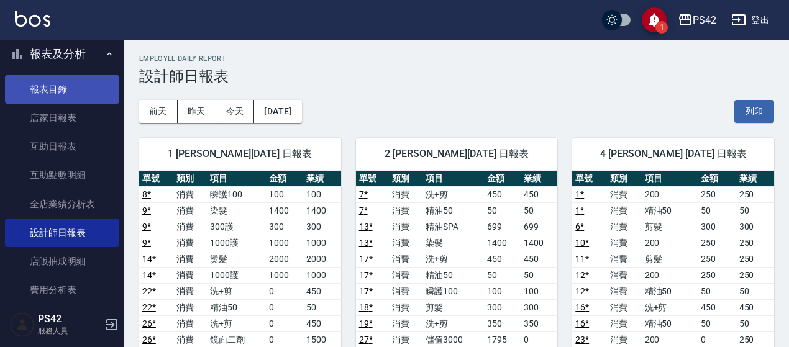
click at [50, 98] on link "報表目錄" at bounding box center [62, 89] width 114 height 29
